Goal: Register for event/course

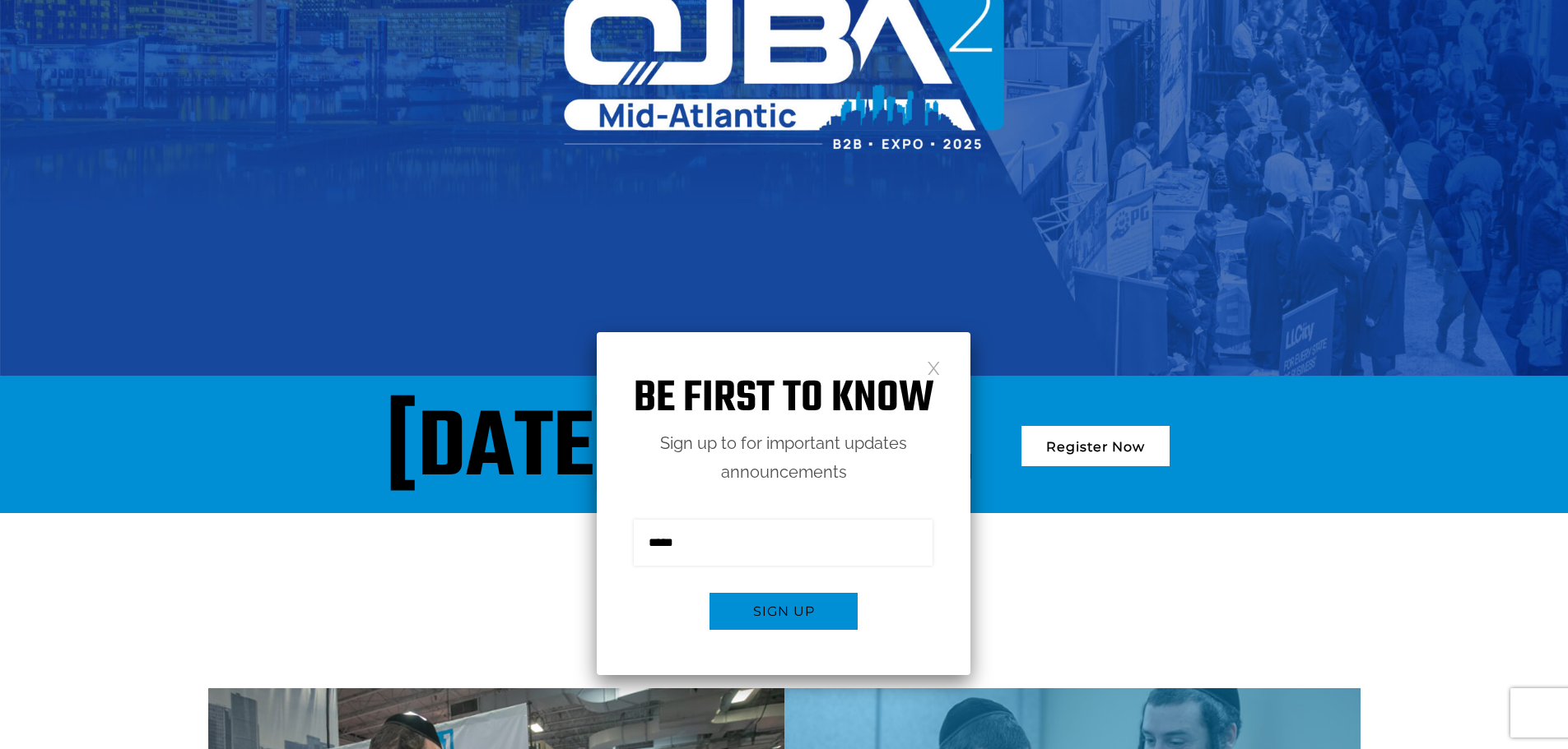
scroll to position [83, 0]
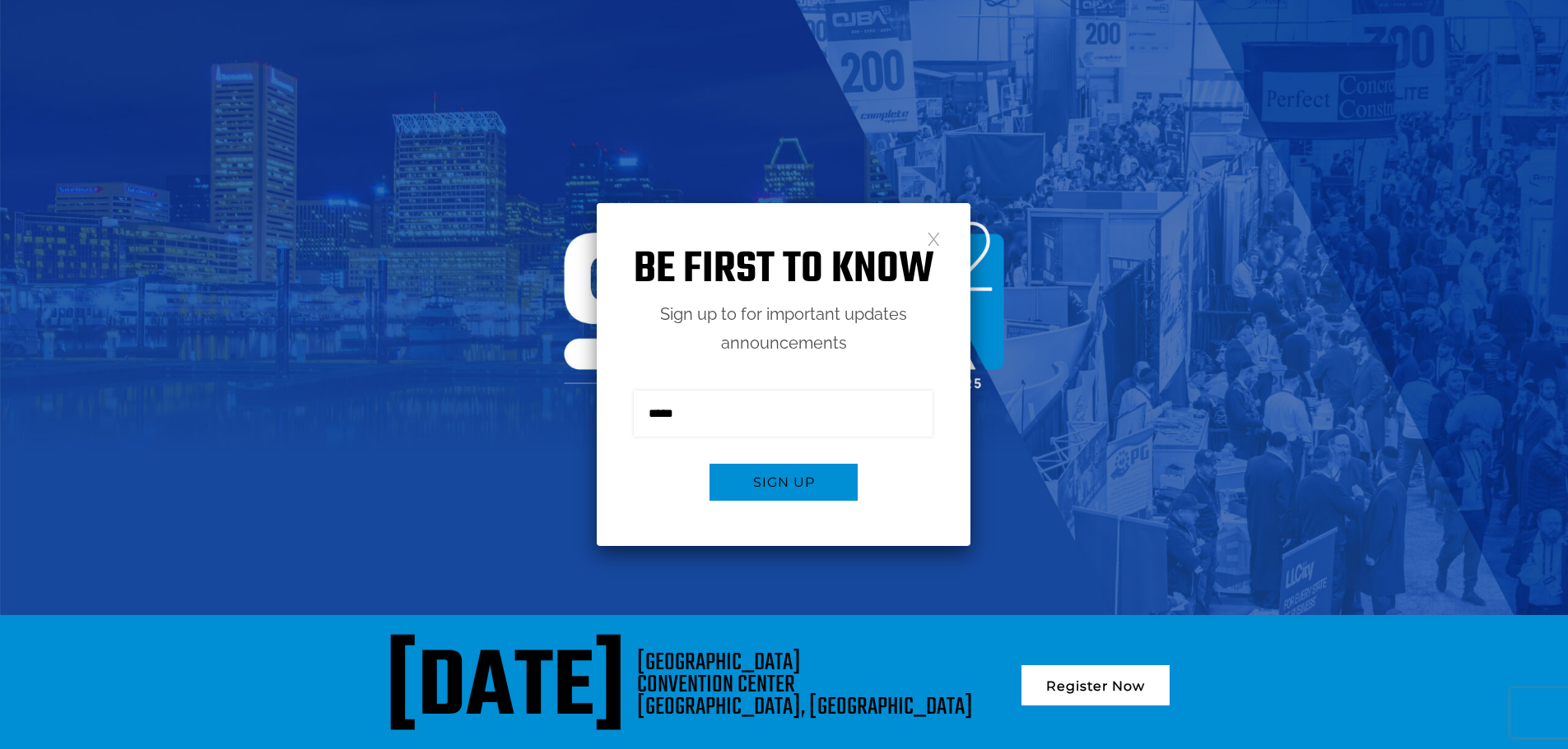
click at [936, 244] on link at bounding box center [933, 238] width 14 height 14
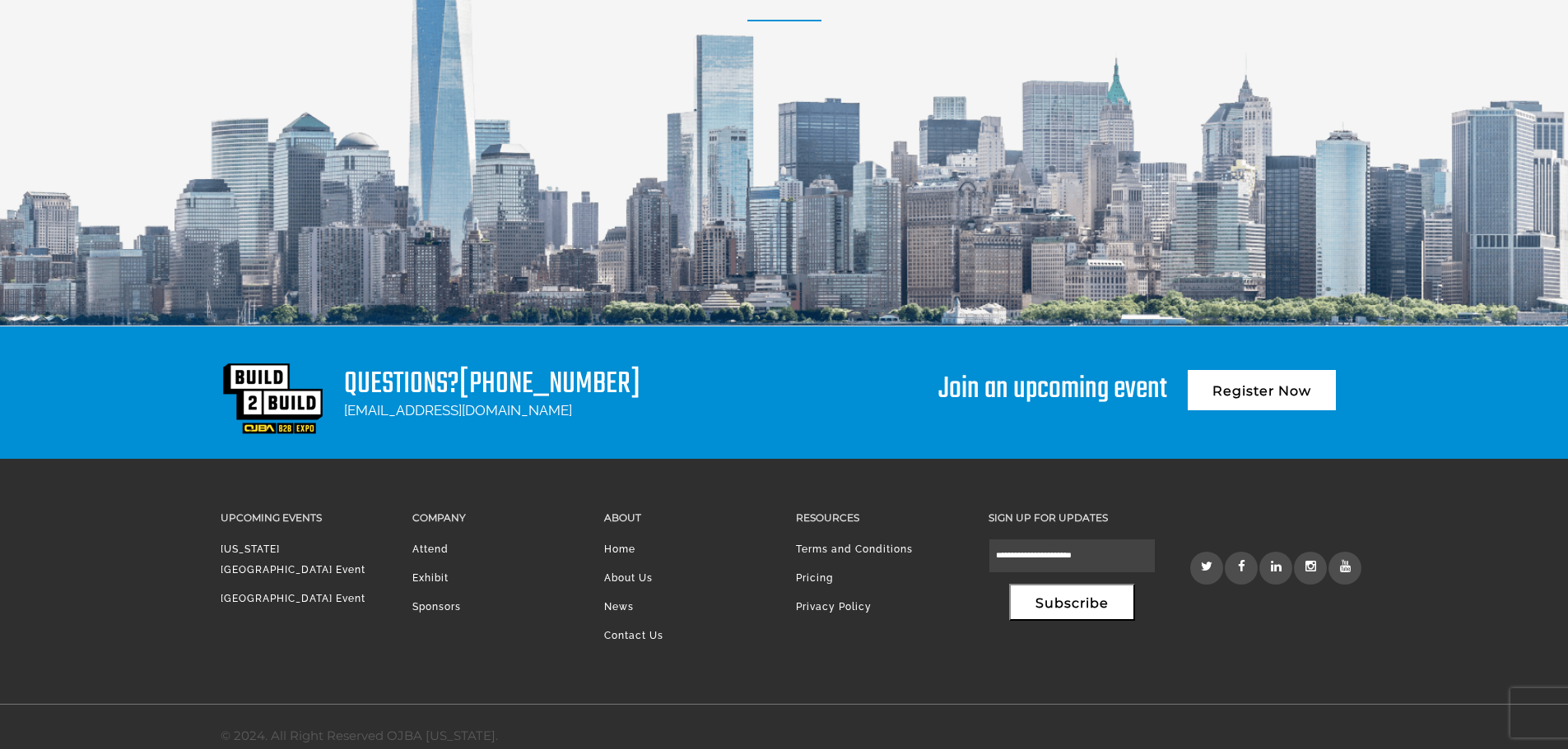
scroll to position [2270, 0]
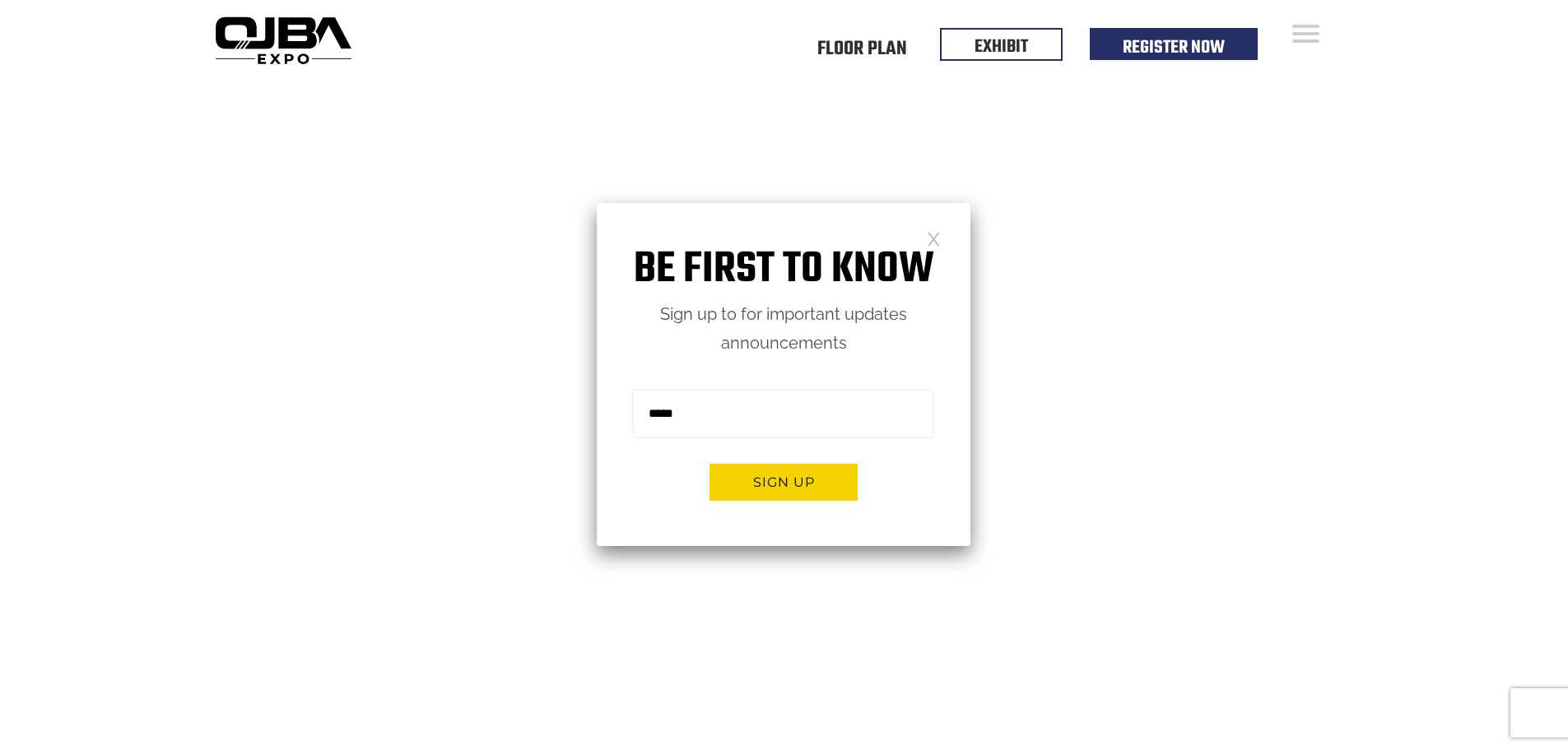
click at [930, 240] on link at bounding box center [933, 238] width 14 height 14
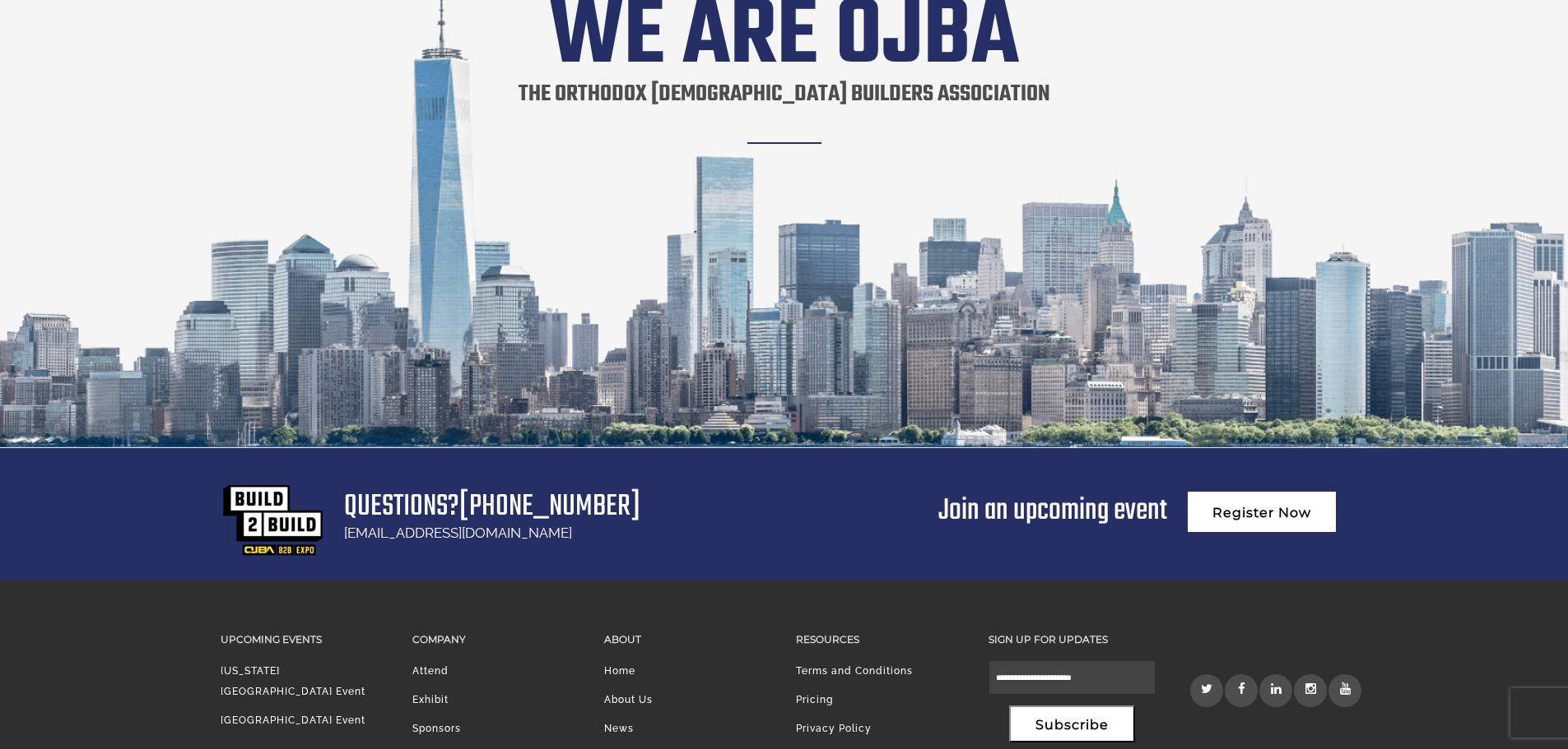
scroll to position [3163, 0]
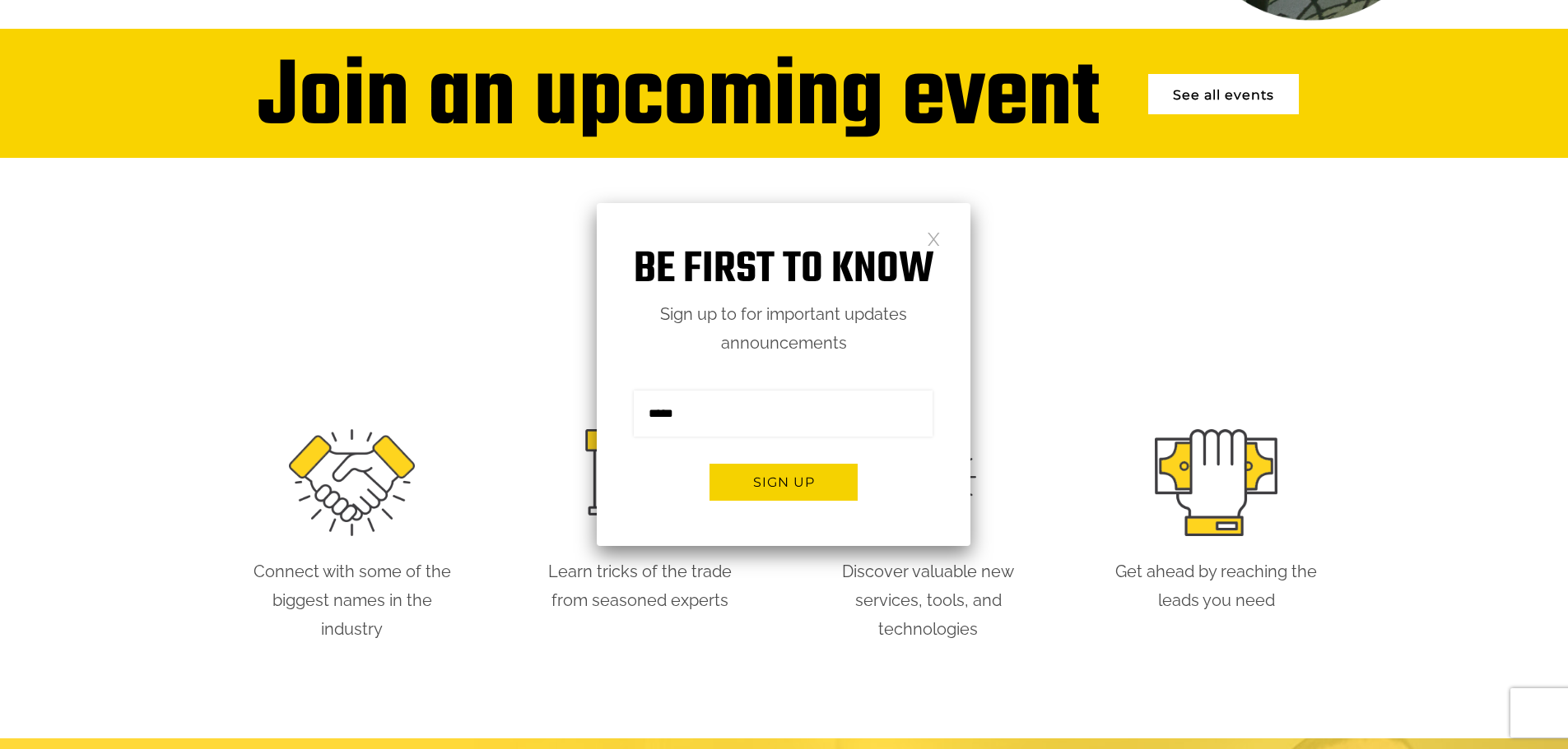
scroll to position [396, 0]
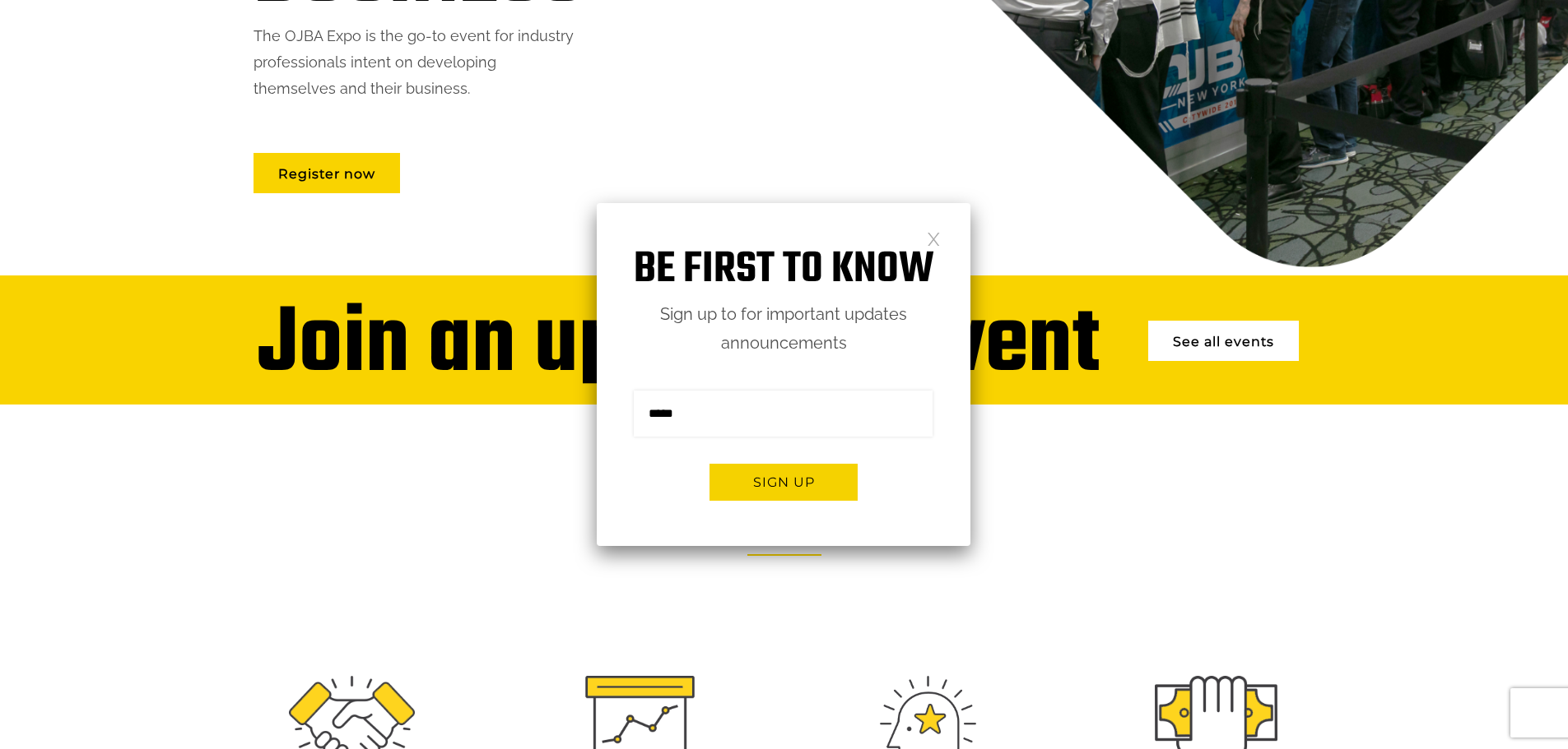
click at [929, 237] on link at bounding box center [933, 238] width 14 height 14
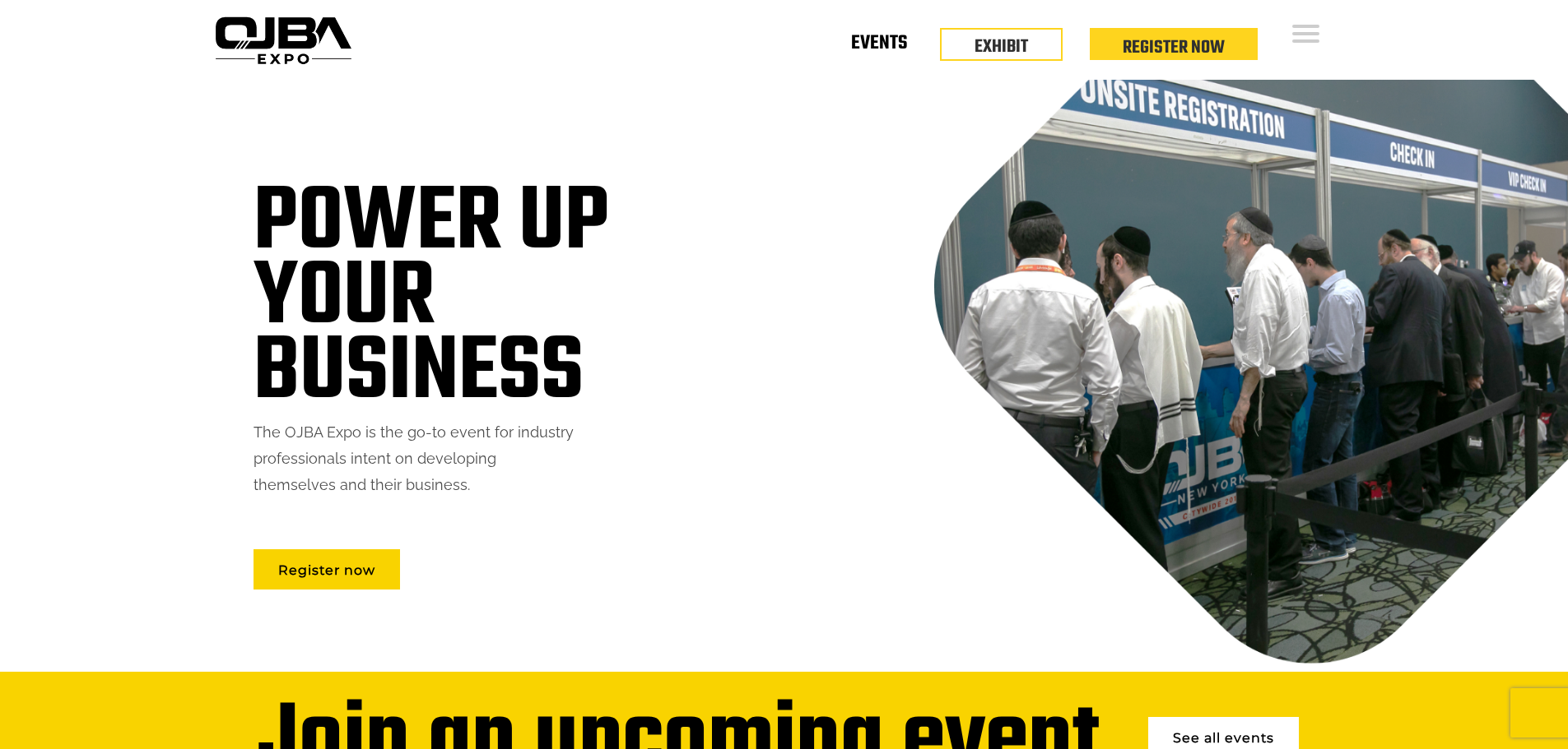
scroll to position [0, 0]
click at [898, 44] on link "Events" at bounding box center [878, 46] width 56 height 5
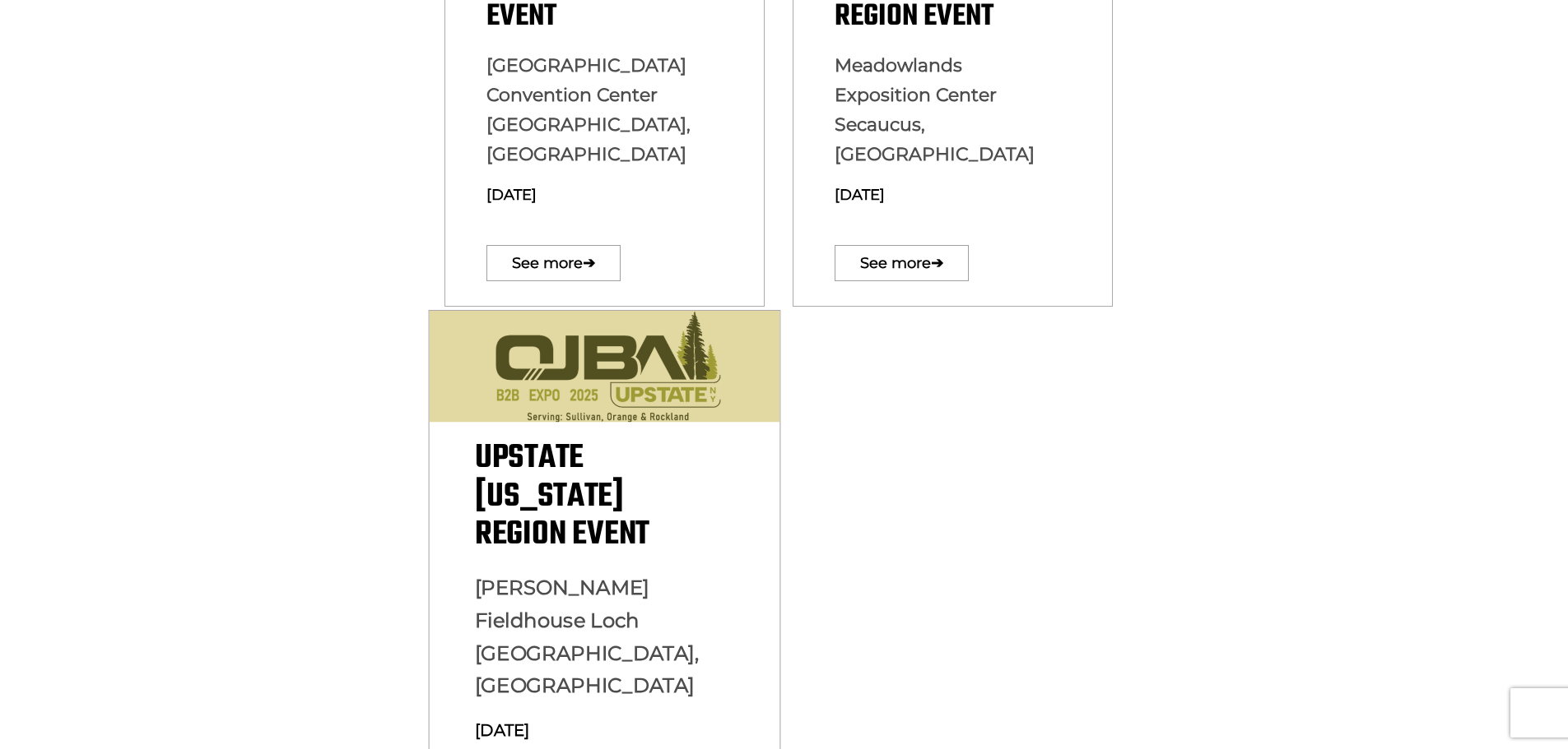
scroll to position [411, 0]
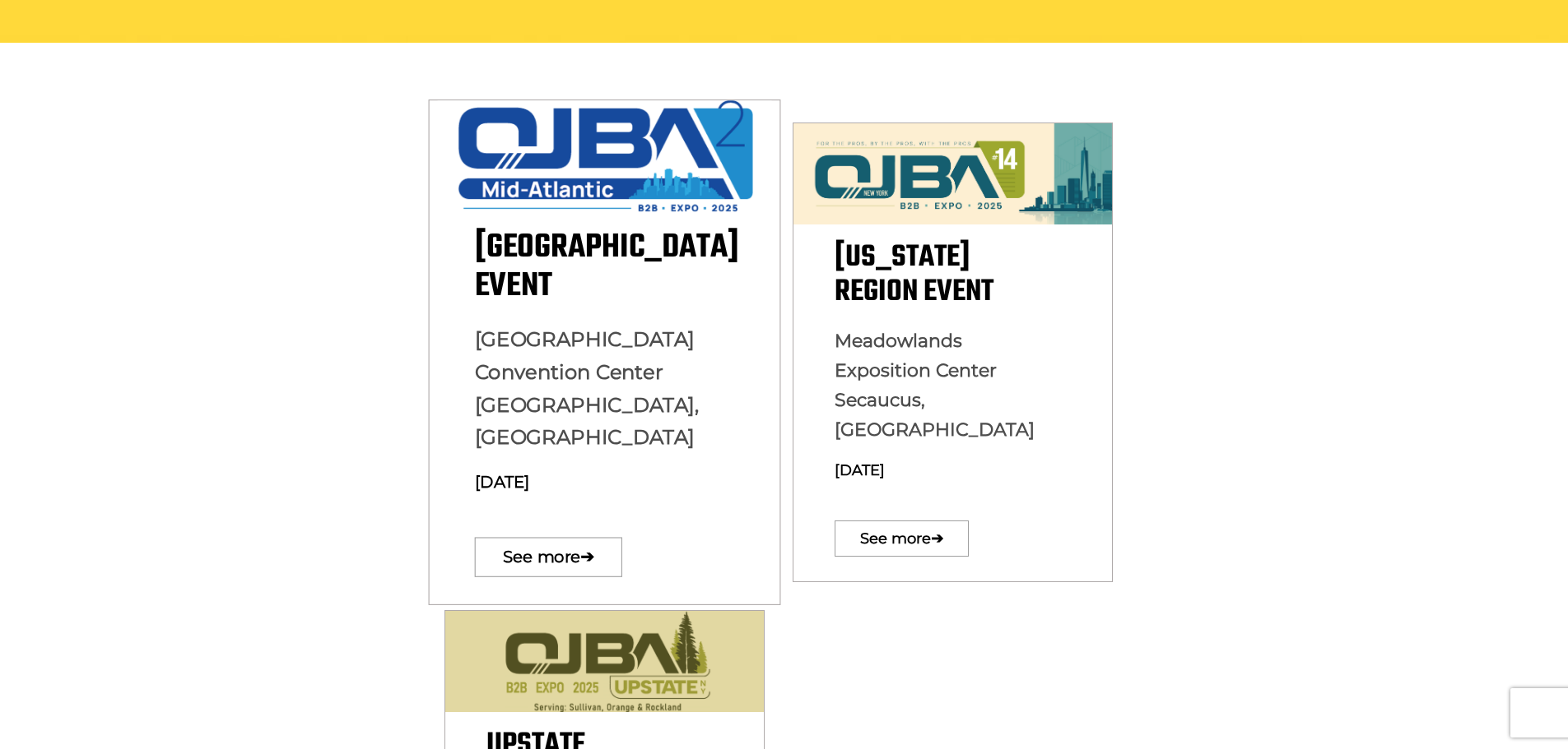
click at [572, 529] on p "See more ➔" at bounding box center [604, 557] width 260 height 57
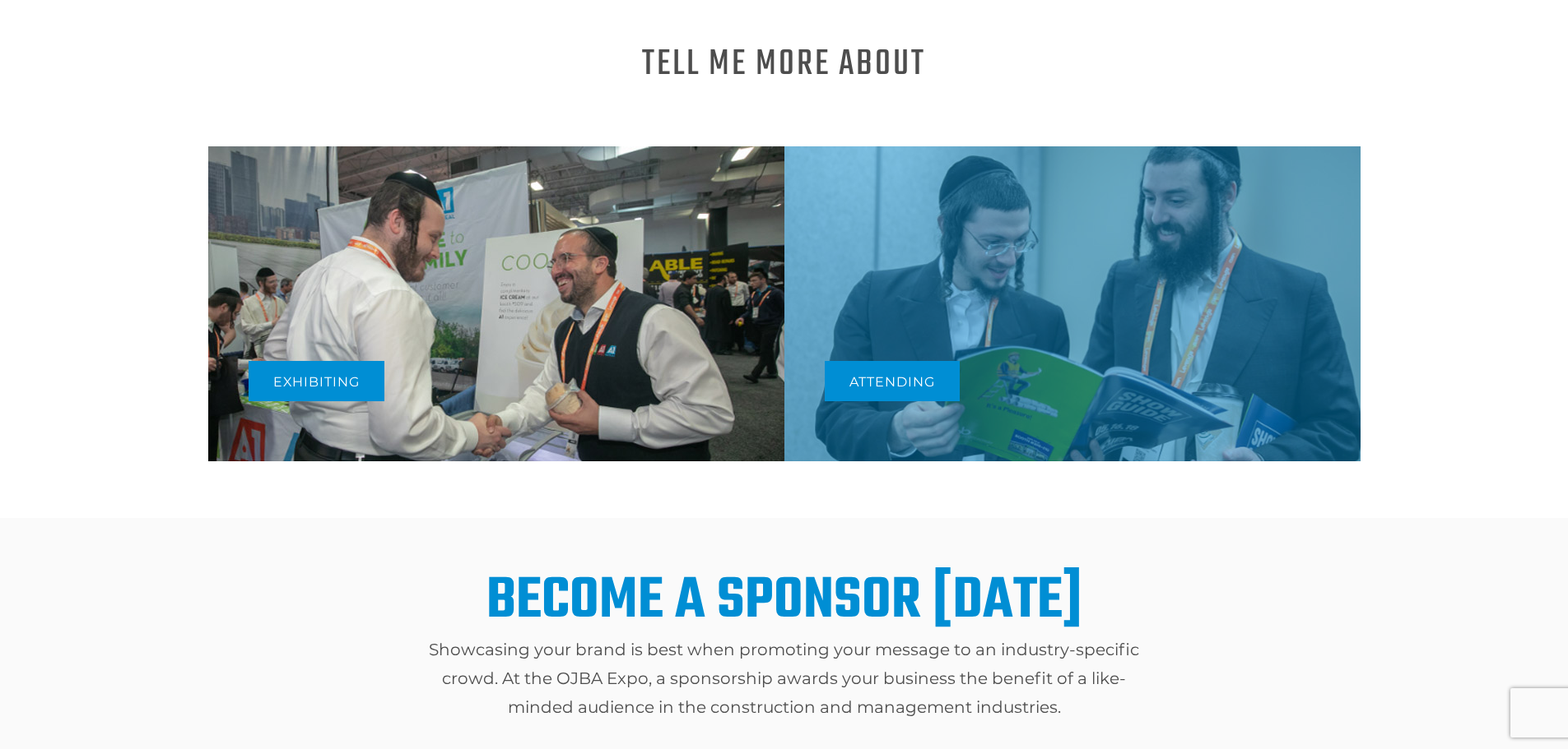
scroll to position [987, 0]
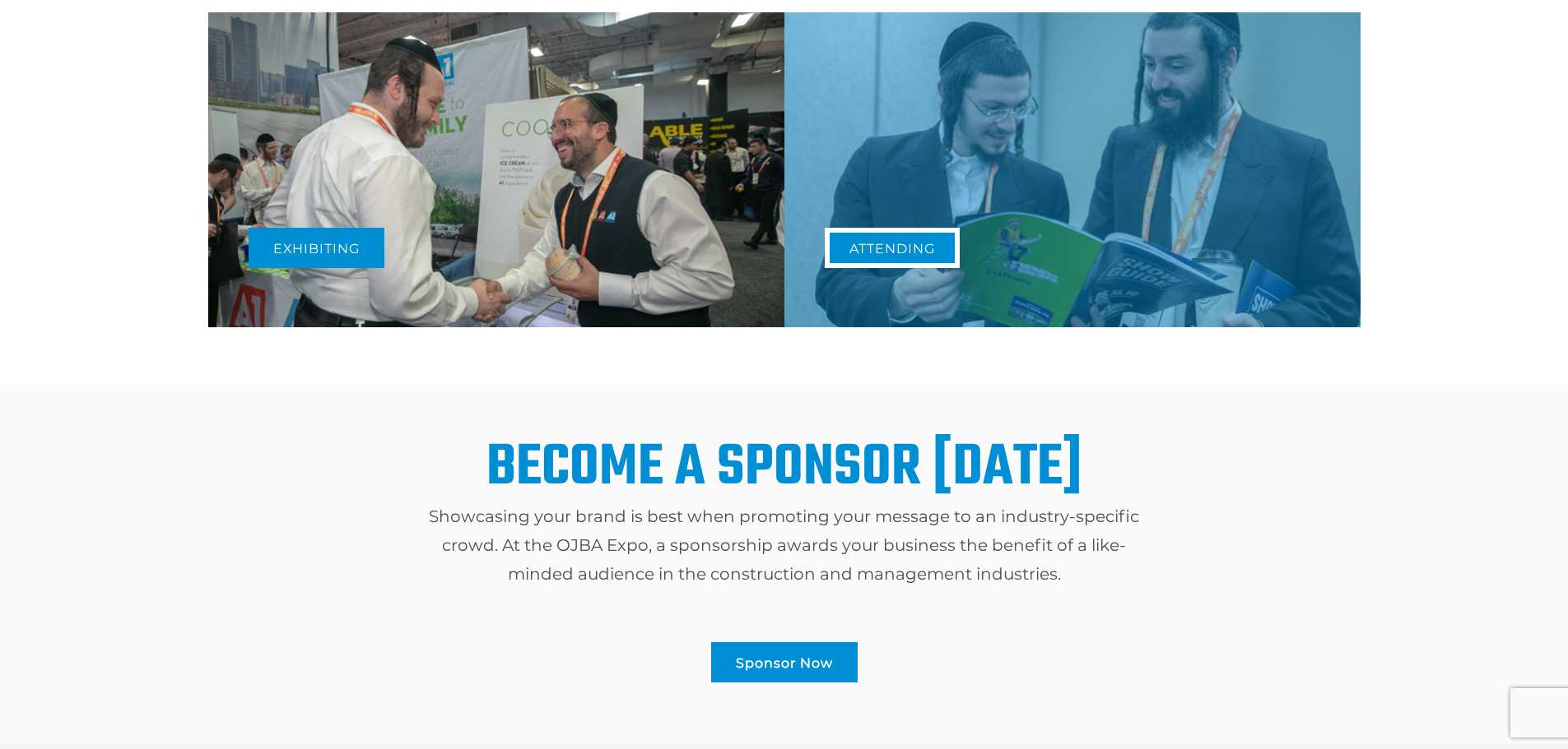
click at [905, 237] on link "Attending" at bounding box center [892, 247] width 135 height 40
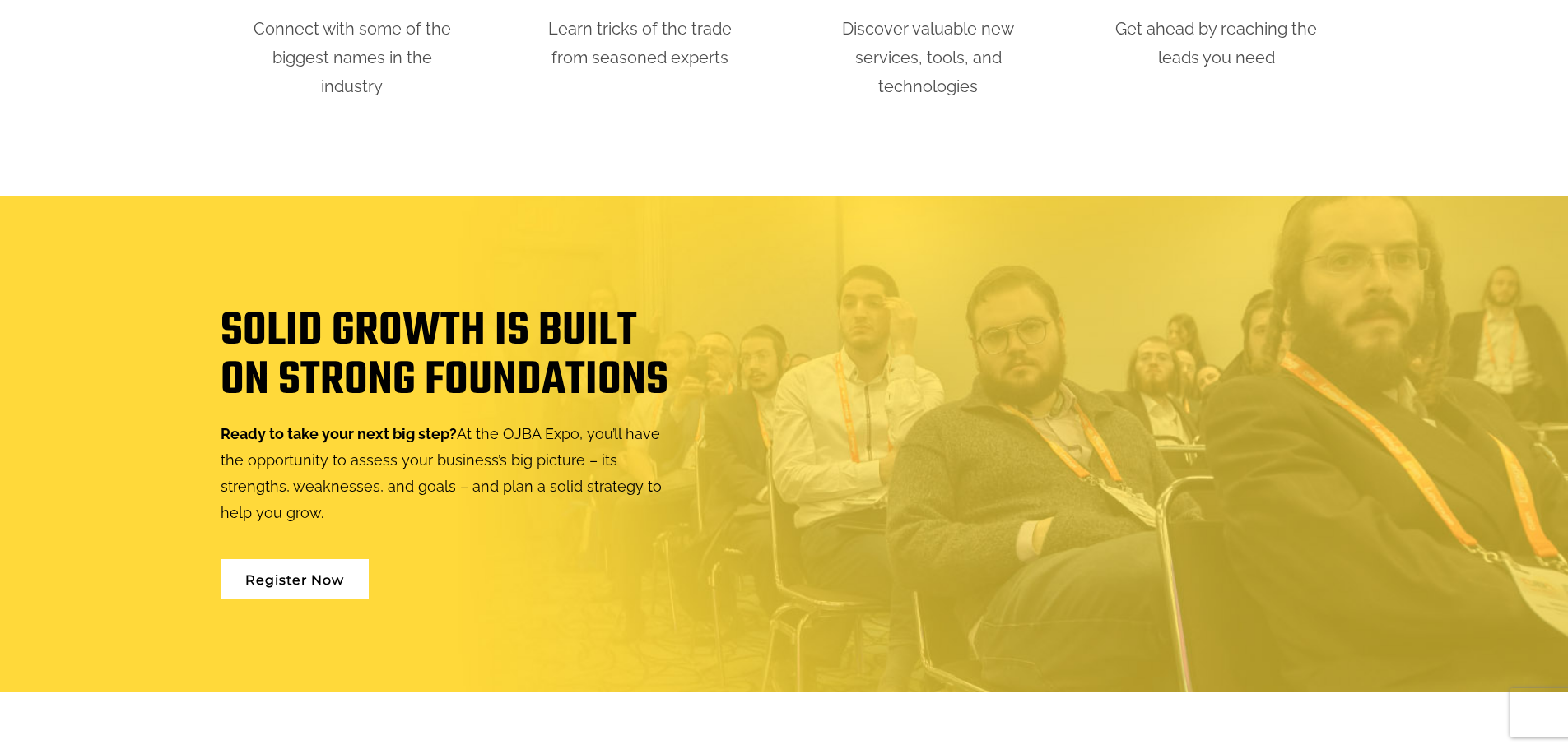
scroll to position [1307, 0]
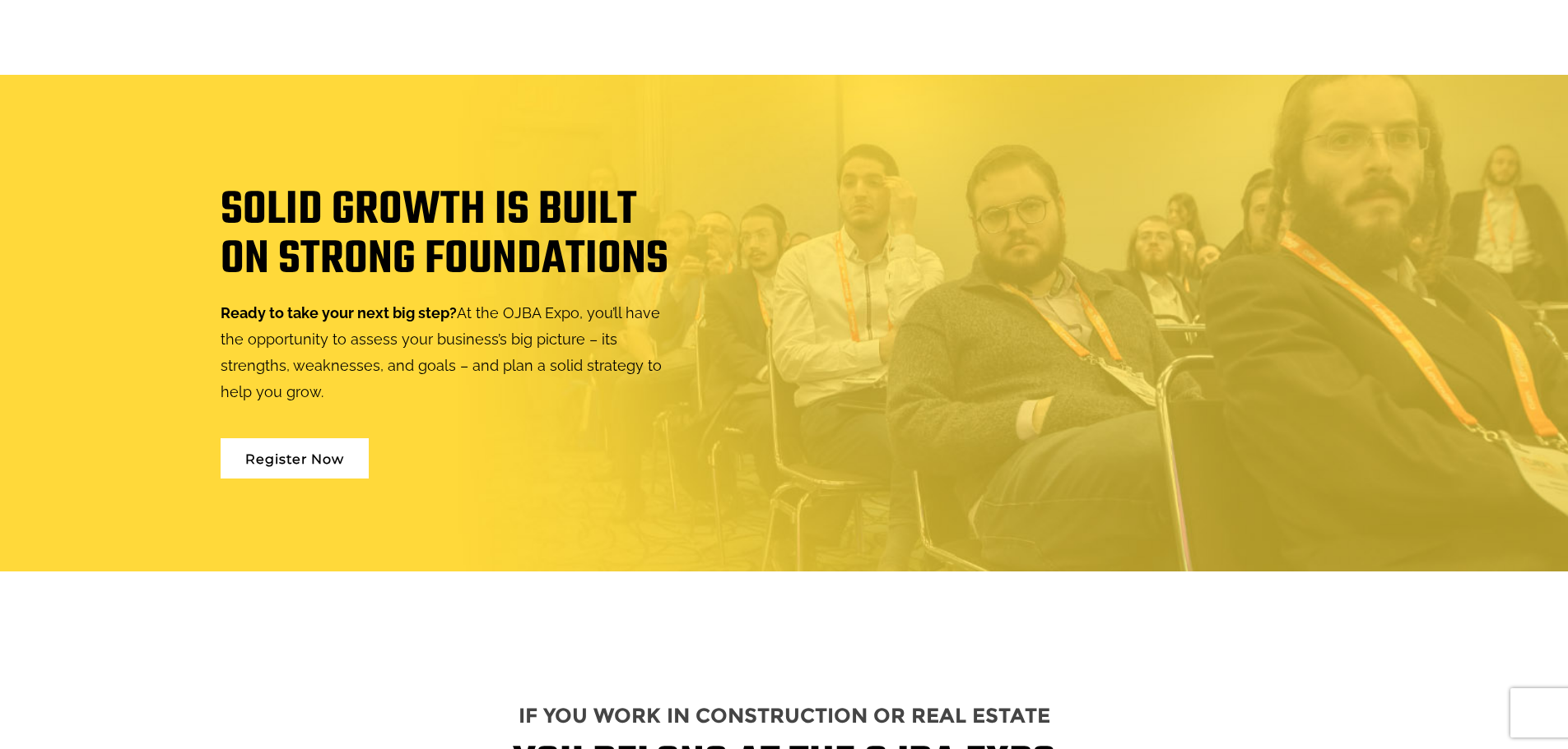
click at [245, 461] on link "Register Now" at bounding box center [294, 458] width 148 height 40
